Goal: Information Seeking & Learning: Learn about a topic

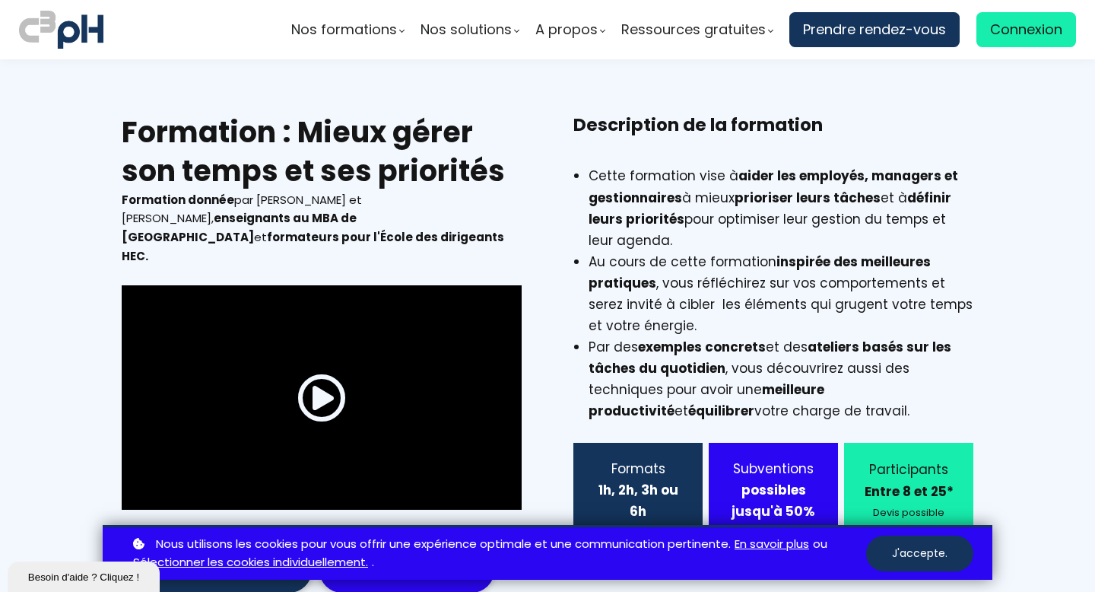
click at [712, 220] on li "Cette formation vise à aider les employés, managers et gestionnaires à mieux pr…" at bounding box center [780, 207] width 385 height 85
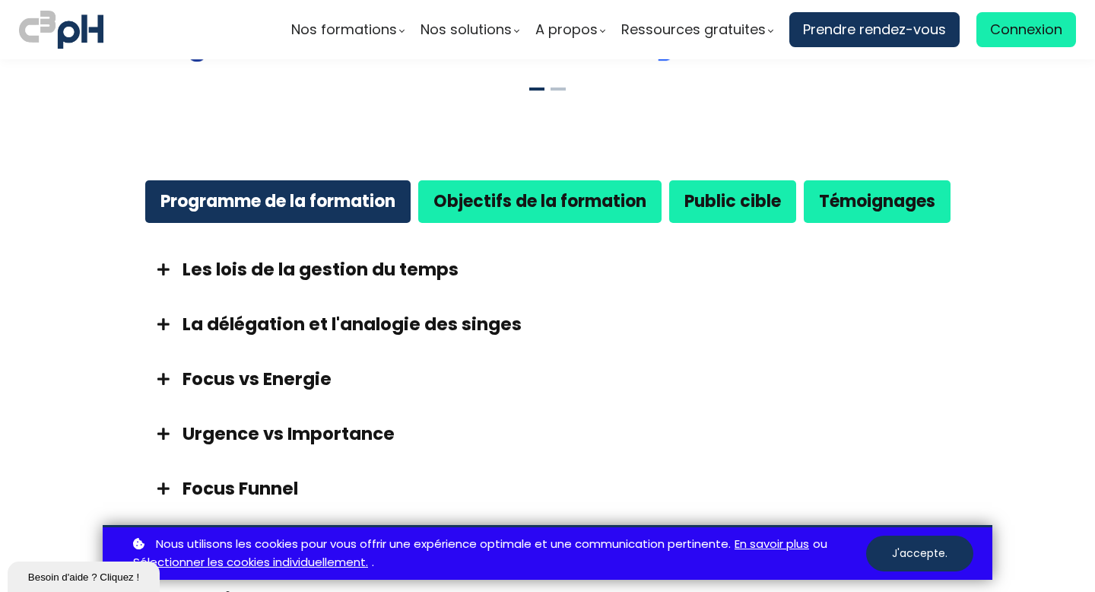
scroll to position [669, 0]
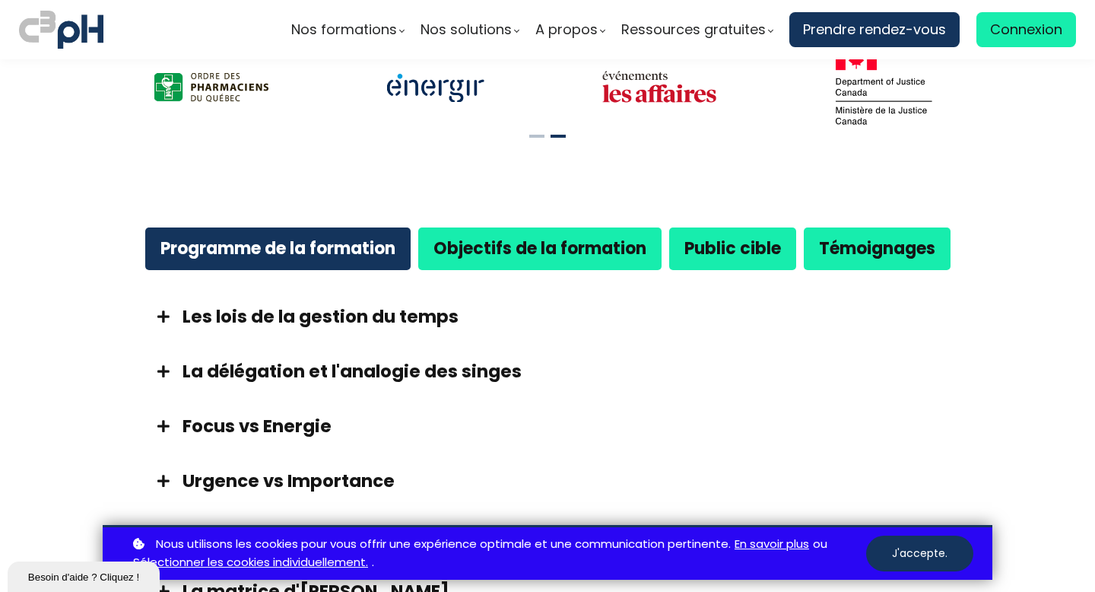
click at [640, 236] on strong "Objectifs de la formation" at bounding box center [539, 248] width 213 height 24
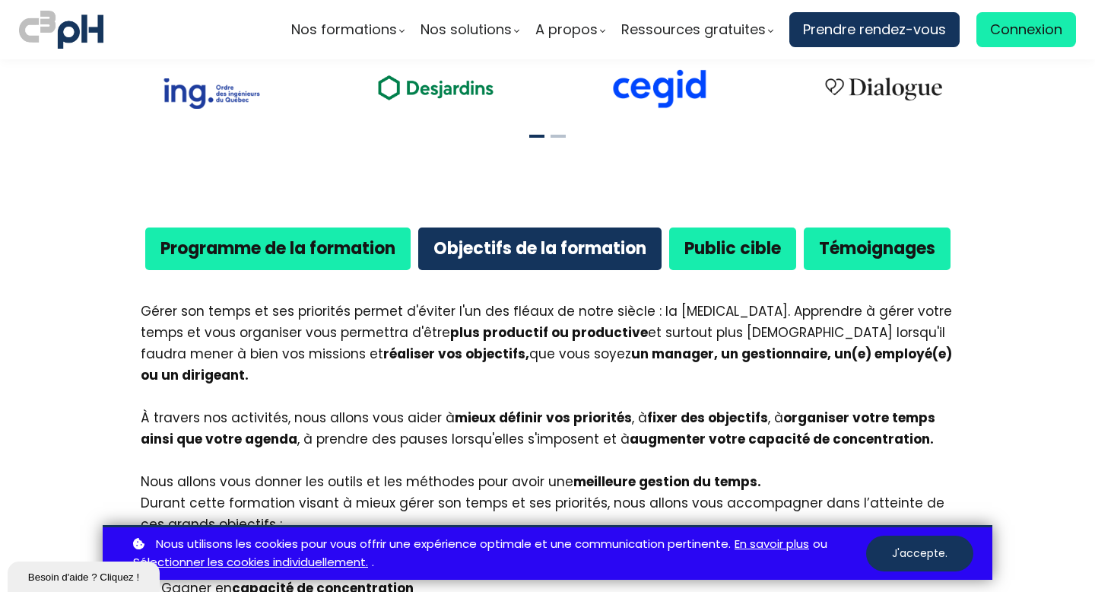
drag, startPoint x: 138, startPoint y: 292, endPoint x: 307, endPoint y: 486, distance: 257.1
click at [307, 486] on div "Gérer son temps et ses priorités permet d'éviter l'un des fléaux de notre siècl…" at bounding box center [548, 417] width 814 height 235
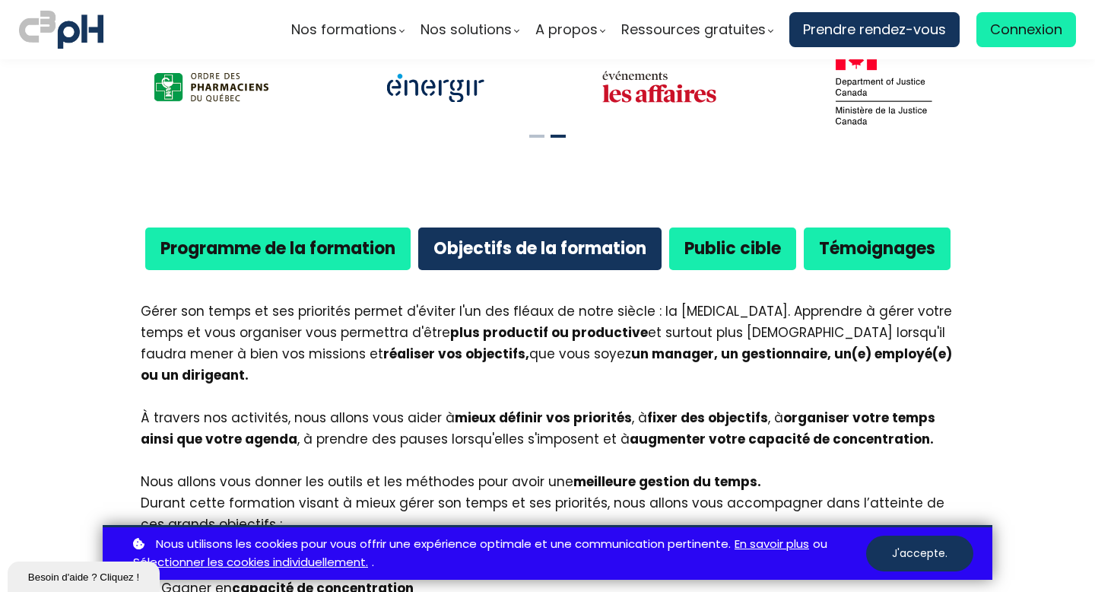
click at [307, 492] on div "Durant cette formation visant à mieux gérer son temps et ses priorités, nous al…" at bounding box center [548, 513] width 814 height 43
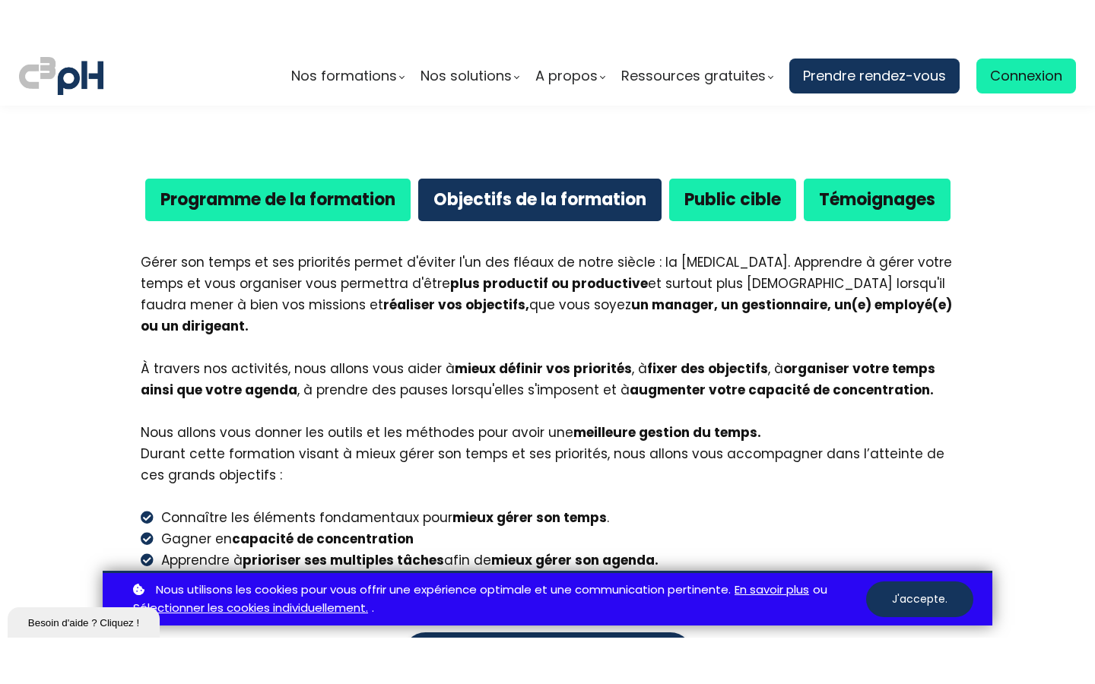
scroll to position [791, 0]
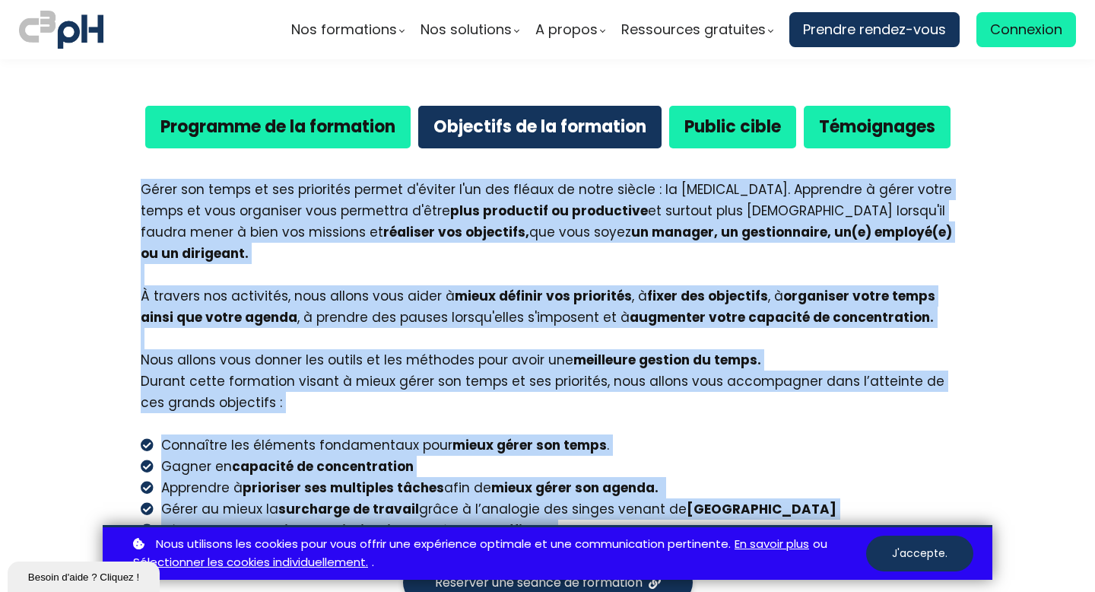
drag, startPoint x: 141, startPoint y: 167, endPoint x: 556, endPoint y: 495, distance: 529.3
click at [556, 495] on div "Gérer son temps et ses priorités permet d'éviter l'un des fléaux de notre siècl…" at bounding box center [548, 351] width 852 height 382
copy div "Lorem ips dolor si ame consectet adipis e'seddoe t'in utl etdolo ma aliqu enima…"
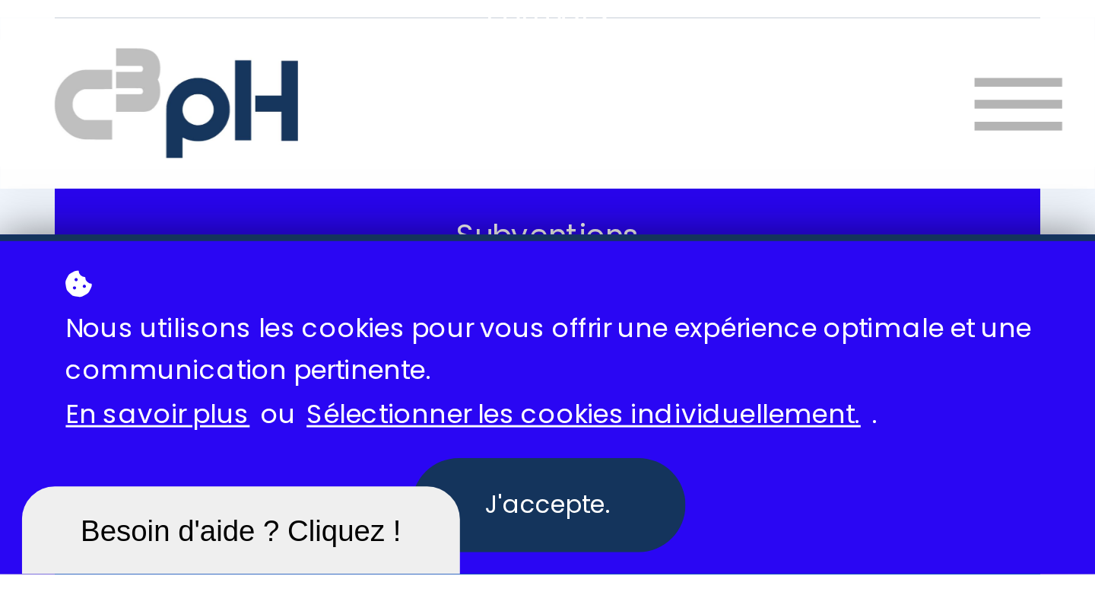
scroll to position [858, 0]
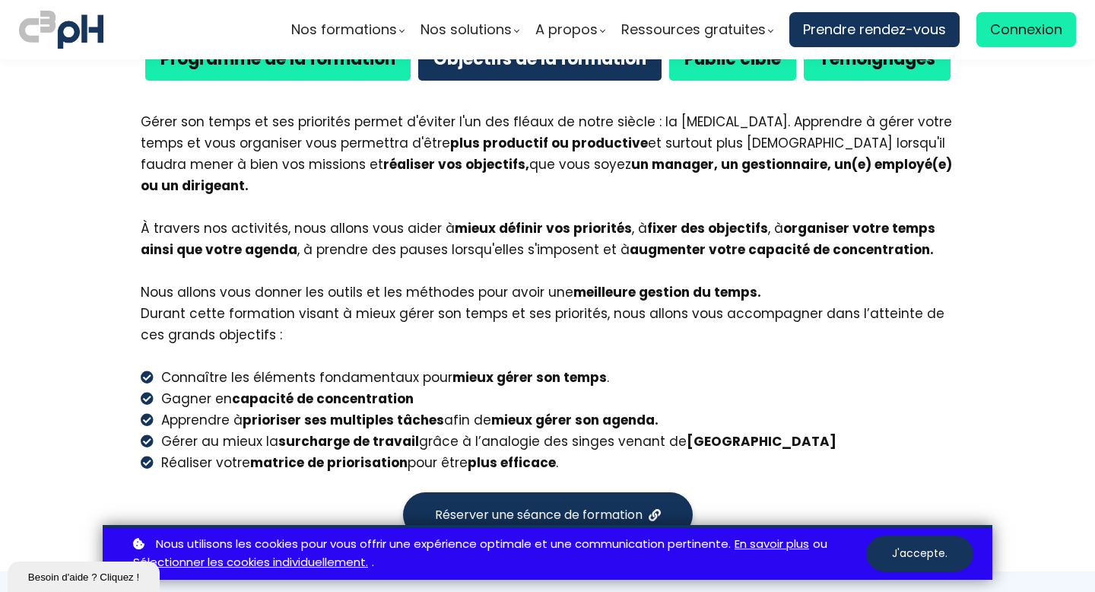
click at [826, 444] on div "Programme de la formation Objectifs de la formation Public cible Témoignages Le…" at bounding box center [548, 282] width 890 height 510
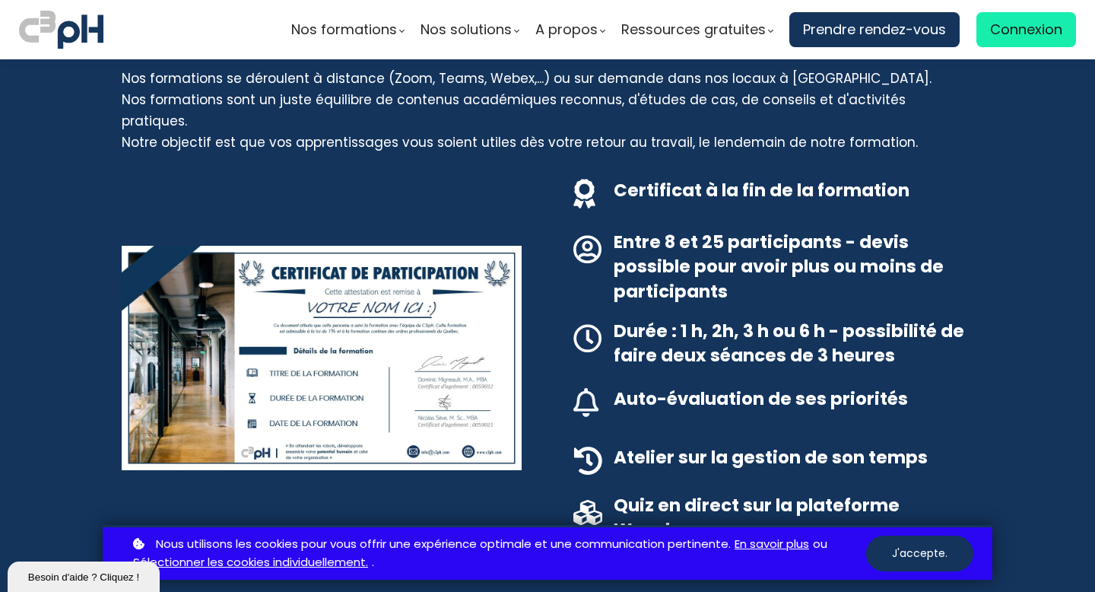
scroll to position [1771, 0]
